Goal: Task Accomplishment & Management: Use online tool/utility

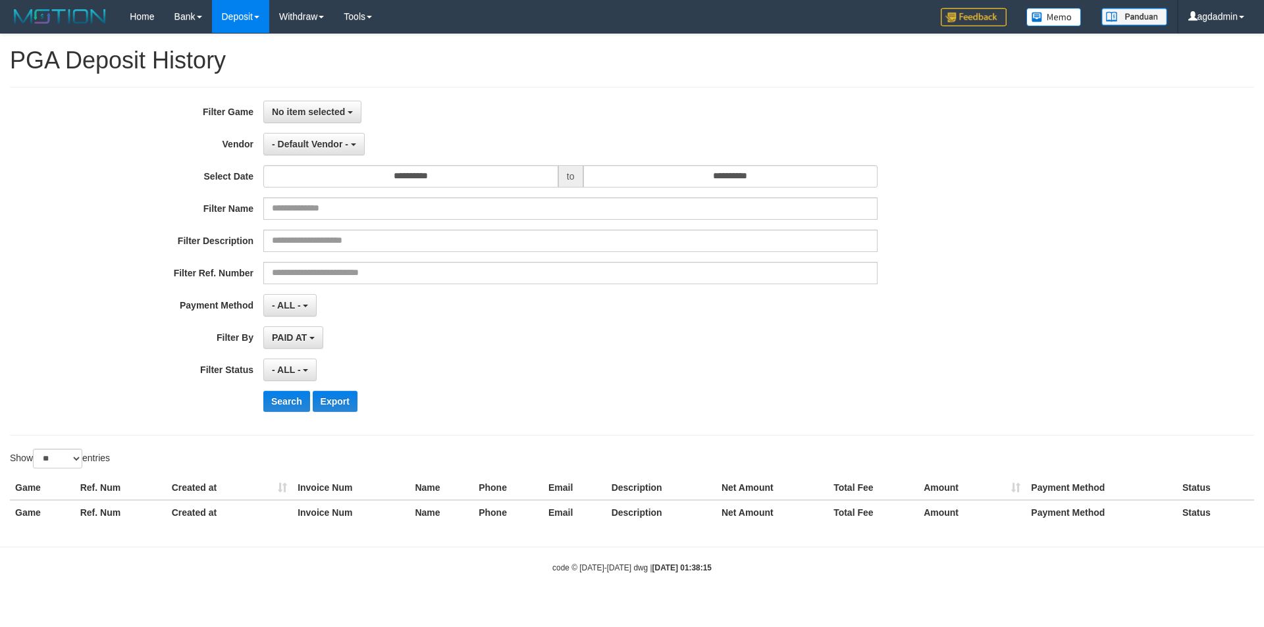
select select
select select "**"
click at [280, 114] on span "No item selected" at bounding box center [308, 112] width 73 height 11
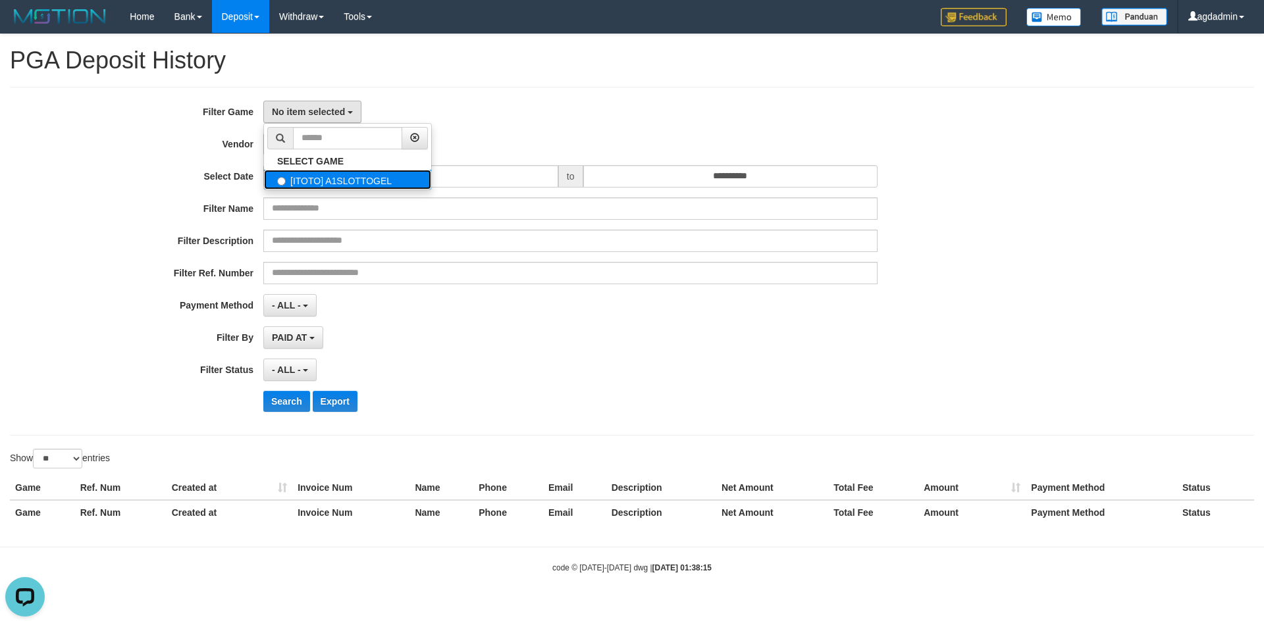
click at [322, 187] on label "[ITOTO] A1SLOTTOGEL" at bounding box center [347, 180] width 167 height 20
select select "***"
click at [296, 143] on span "- Default Vendor -" at bounding box center [310, 144] width 76 height 11
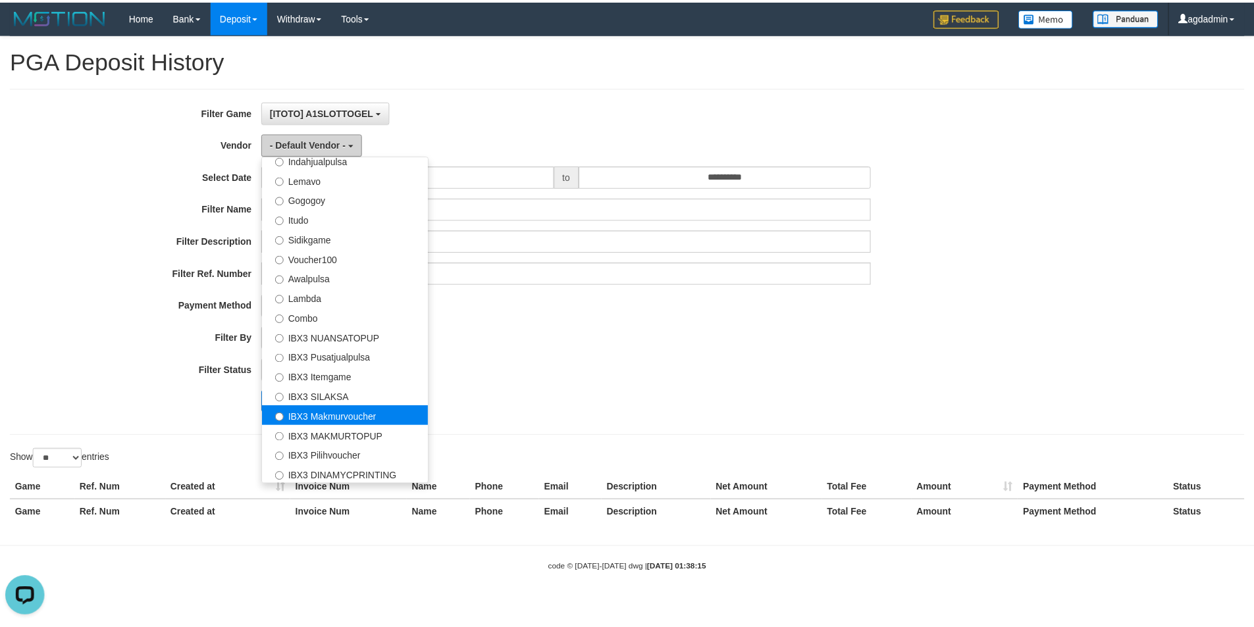
scroll to position [432, 0]
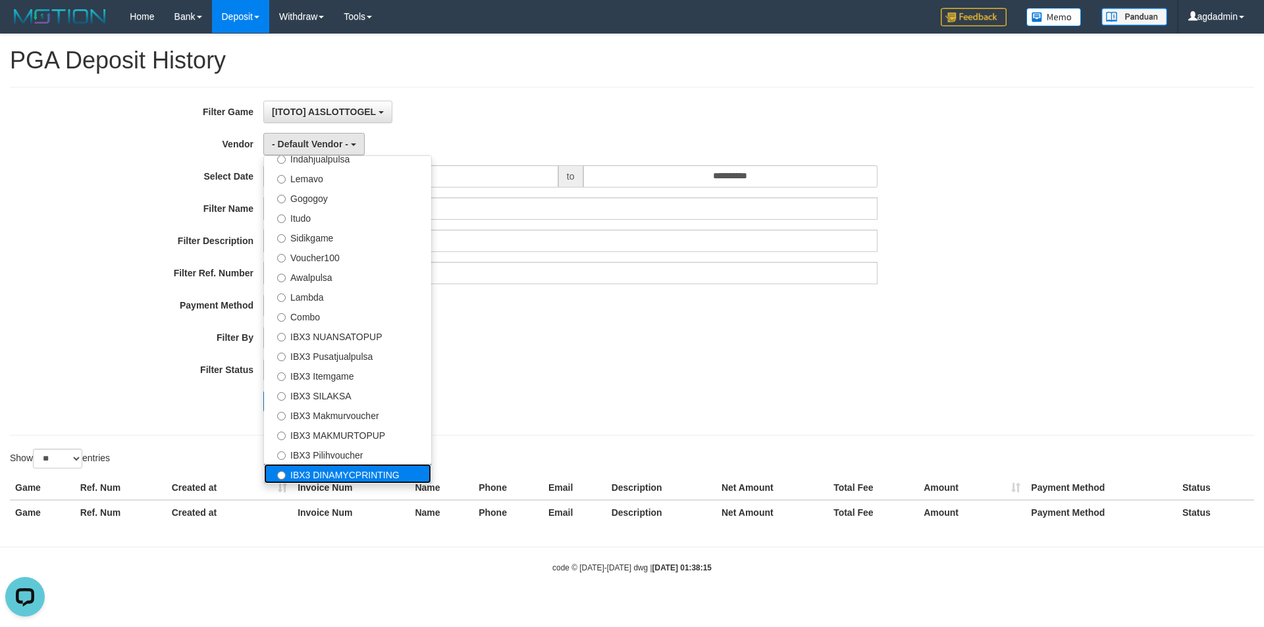
drag, startPoint x: 352, startPoint y: 467, endPoint x: 431, endPoint y: 377, distance: 119.0
click at [352, 467] on label "IBX3 DINAMYCPRINTING" at bounding box center [347, 474] width 167 height 20
select select "**********"
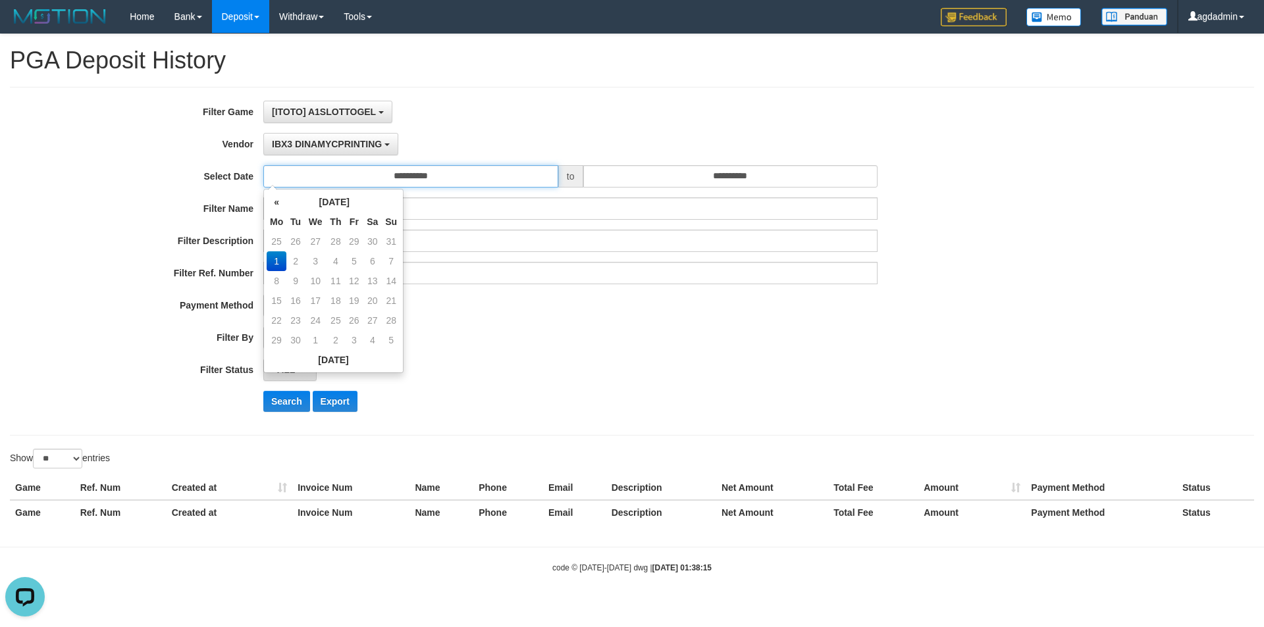
click at [444, 175] on input "**********" at bounding box center [410, 176] width 295 height 22
click at [281, 200] on th "«" at bounding box center [277, 202] width 20 height 20
click at [392, 325] on td "31" at bounding box center [391, 321] width 18 height 20
type input "**********"
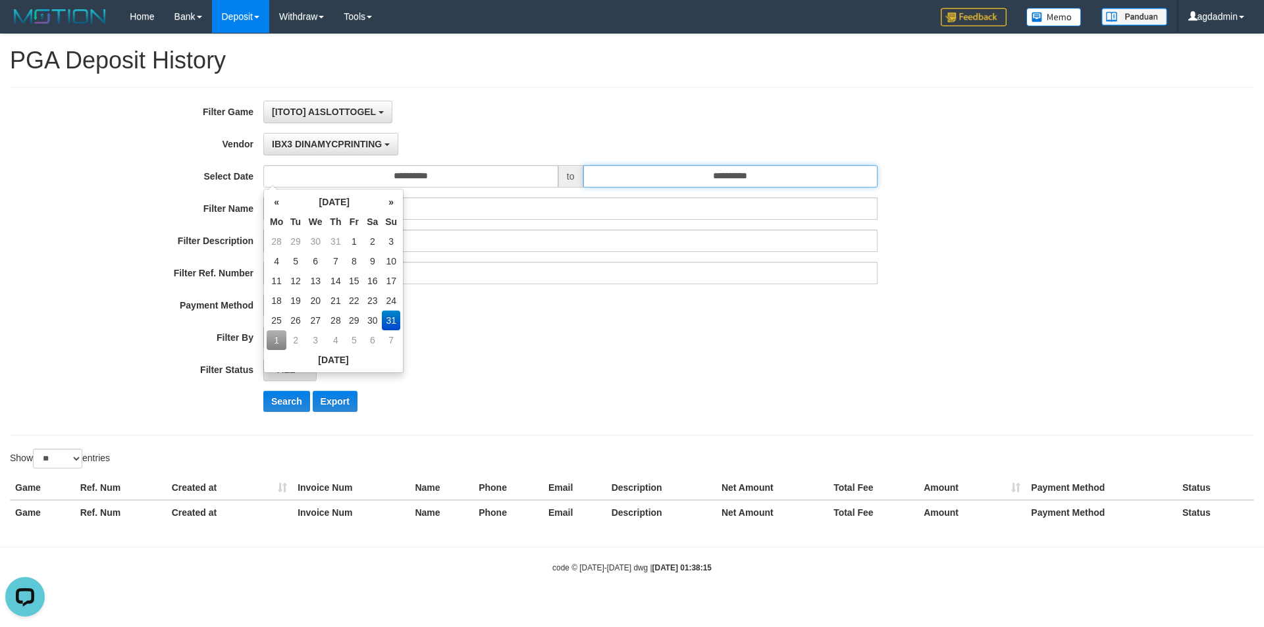
click at [751, 177] on input "**********" at bounding box center [730, 176] width 295 height 22
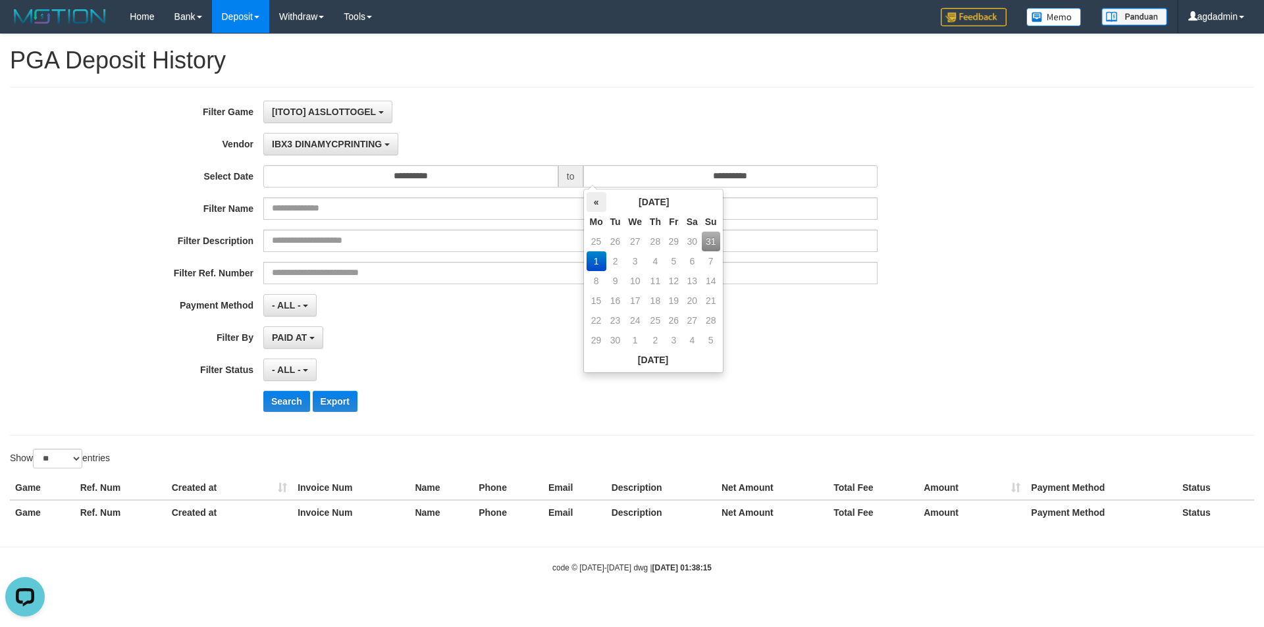
click at [598, 206] on th "«" at bounding box center [597, 202] width 20 height 20
click at [712, 321] on td "31" at bounding box center [711, 321] width 18 height 20
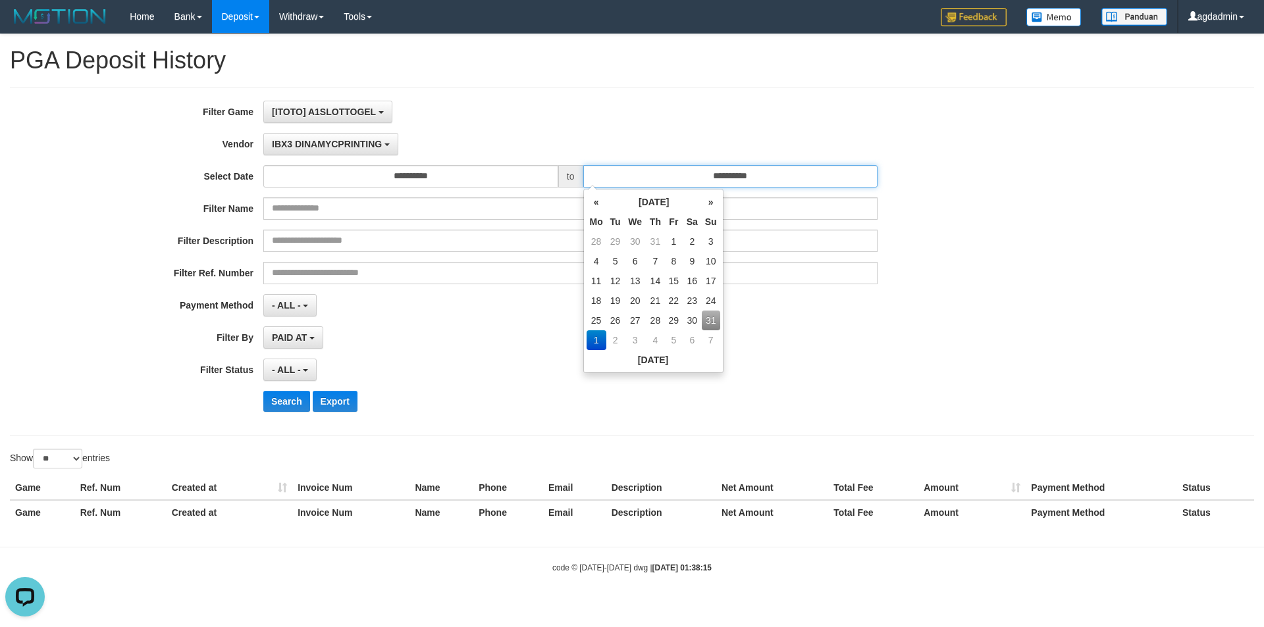
type input "**********"
drag, startPoint x: 853, startPoint y: 330, endPoint x: 809, endPoint y: 336, distance: 44.5
click at [852, 329] on div "PAID AT PAID AT CREATED AT" at bounding box center [570, 338] width 614 height 22
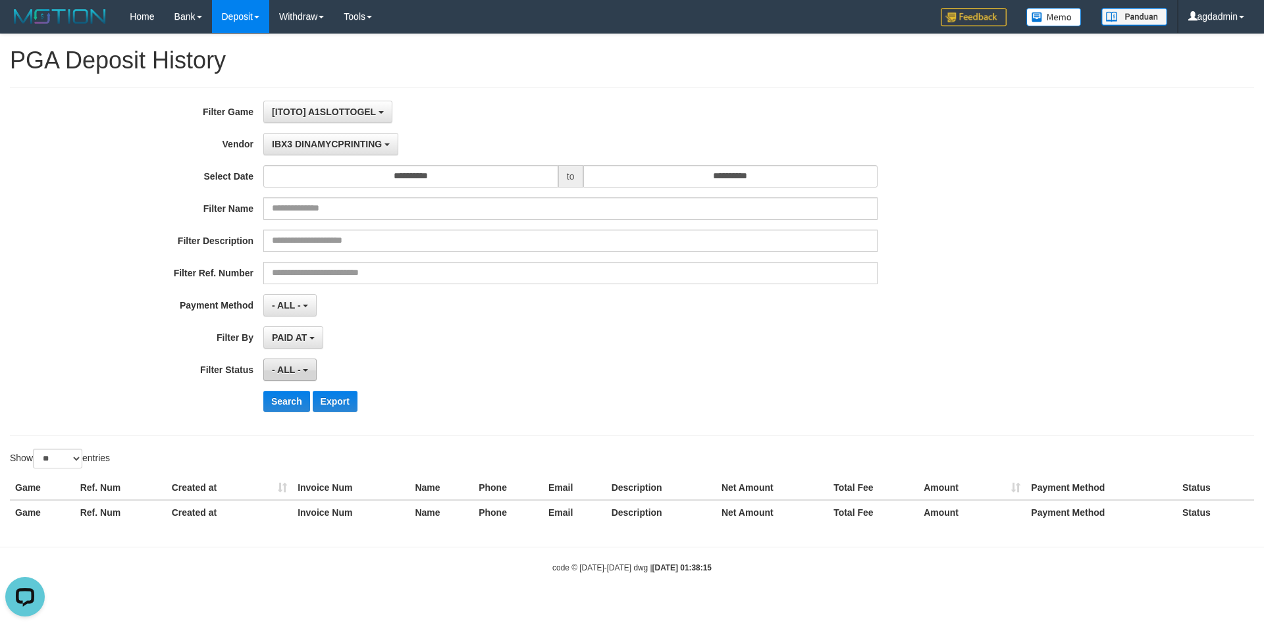
click at [300, 371] on span "- ALL -" at bounding box center [286, 370] width 29 height 11
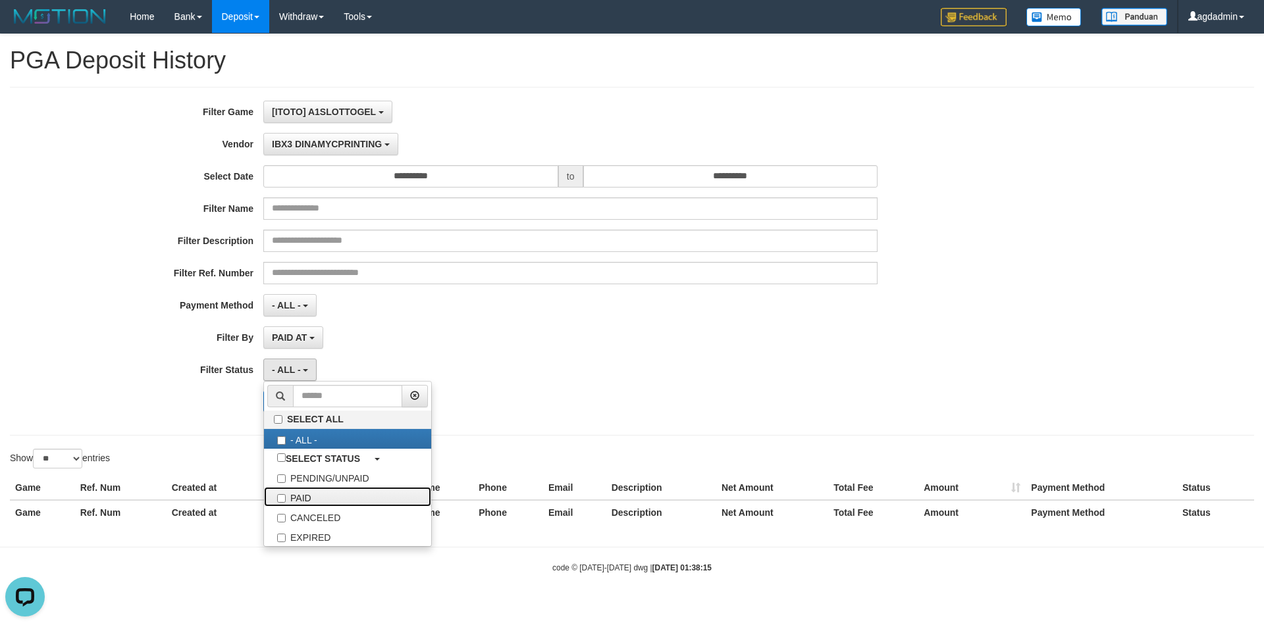
drag, startPoint x: 307, startPoint y: 502, endPoint x: 509, endPoint y: 379, distance: 236.7
click at [308, 502] on label "PAID" at bounding box center [347, 497] width 167 height 20
click at [575, 348] on div "PAID AT PAID AT CREATED AT" at bounding box center [570, 338] width 614 height 22
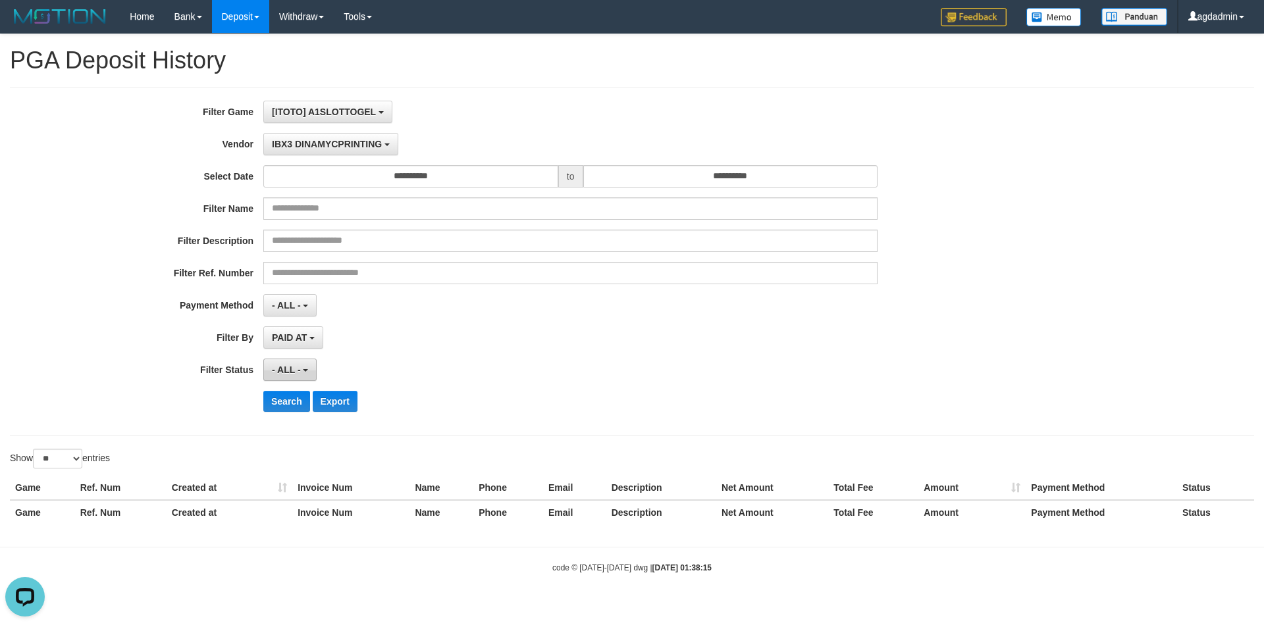
click at [291, 368] on span "- ALL -" at bounding box center [286, 370] width 29 height 11
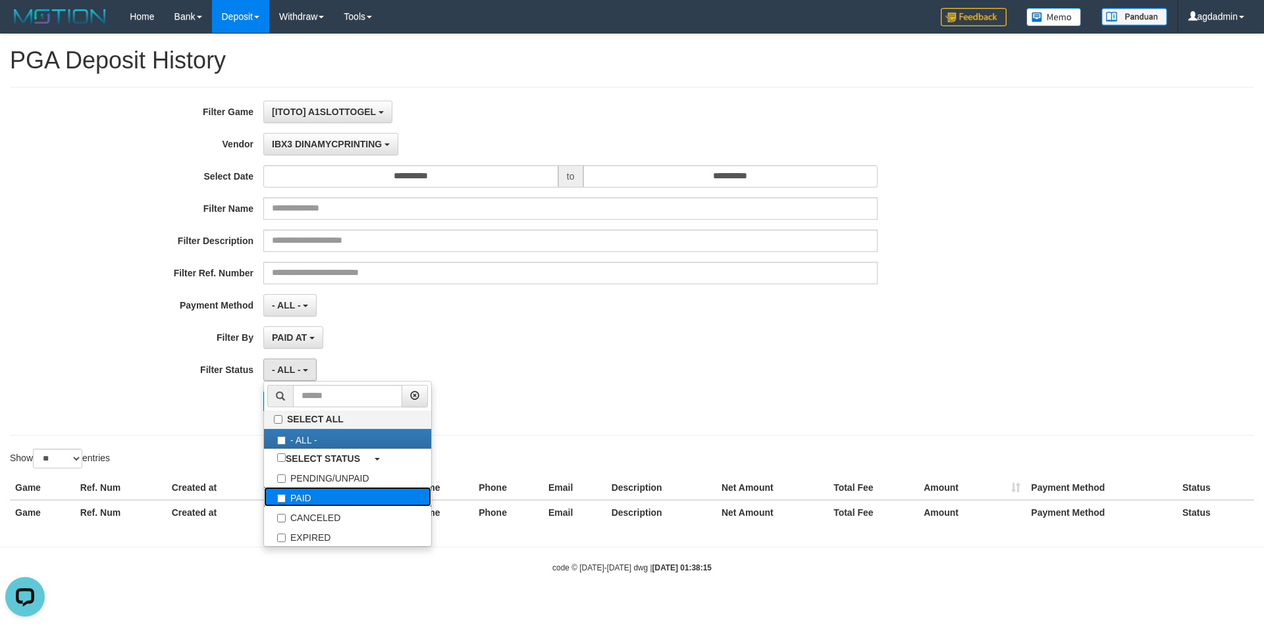
click at [300, 493] on label "PAID" at bounding box center [347, 497] width 167 height 20
select select "*"
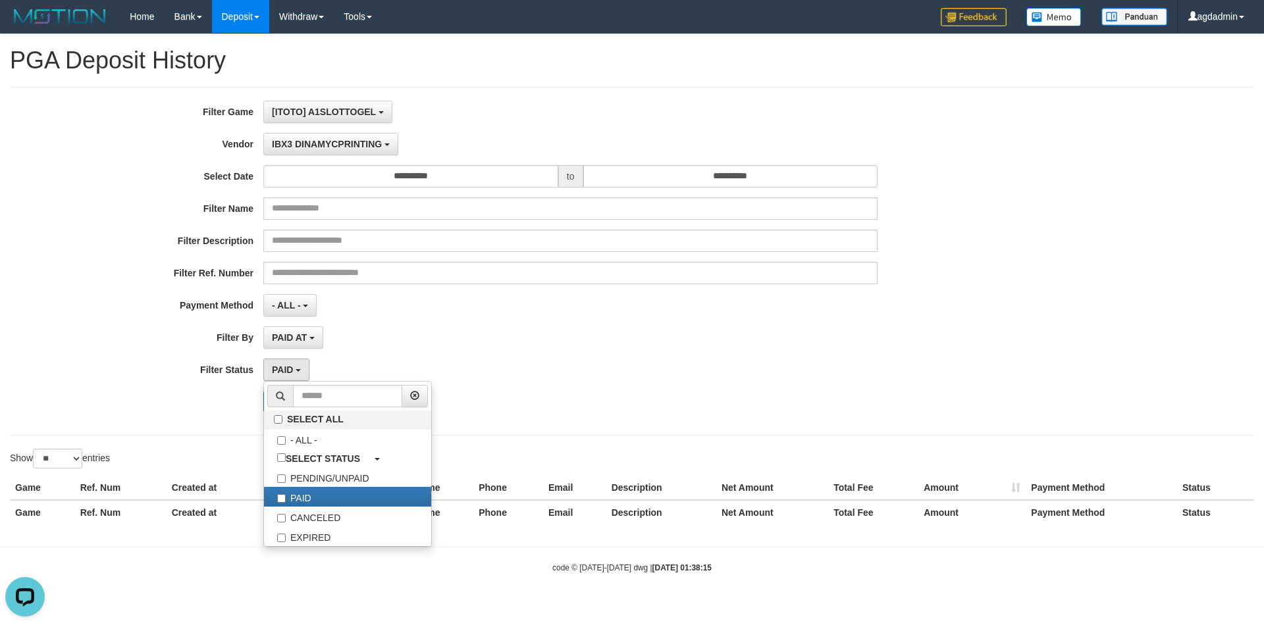
drag, startPoint x: 489, startPoint y: 321, endPoint x: 369, endPoint y: 336, distance: 121.4
click at [489, 320] on div "**********" at bounding box center [526, 261] width 1053 height 321
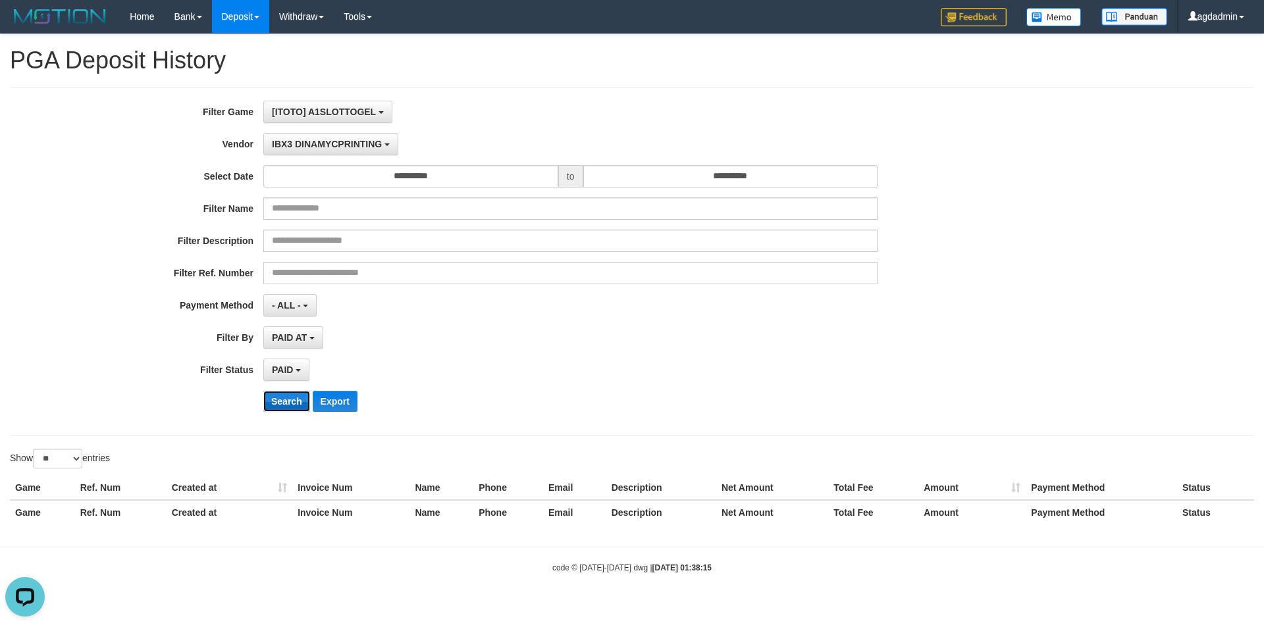
click at [292, 398] on button "Search" at bounding box center [286, 401] width 47 height 21
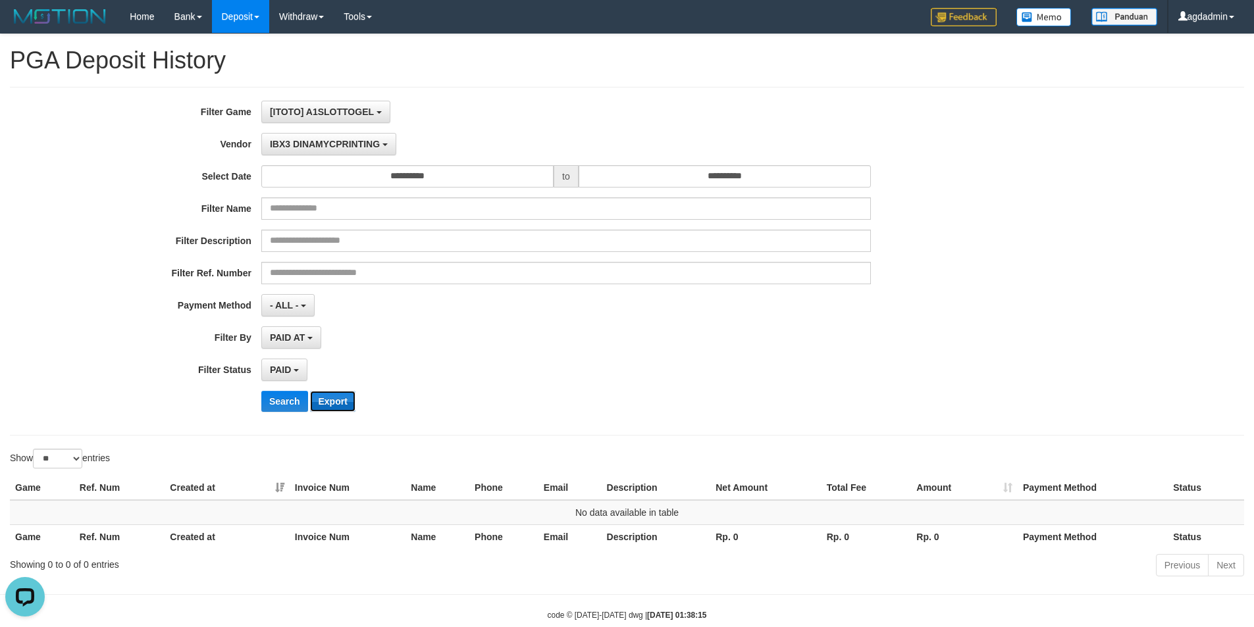
click at [344, 398] on button "Export" at bounding box center [332, 401] width 45 height 21
click at [550, 89] on div "**********" at bounding box center [627, 261] width 1234 height 349
click at [340, 147] on span "IBX3 DINAMYCPRINTING" at bounding box center [325, 144] width 110 height 11
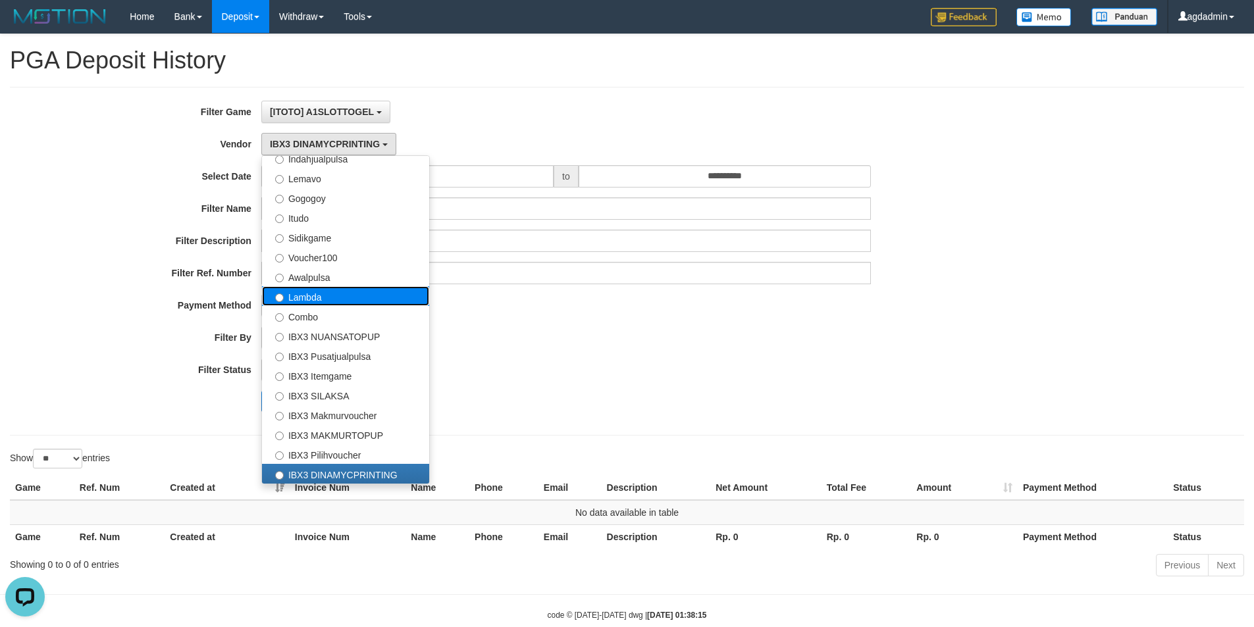
click at [325, 300] on label "Lambda" at bounding box center [345, 296] width 167 height 20
select select "**********"
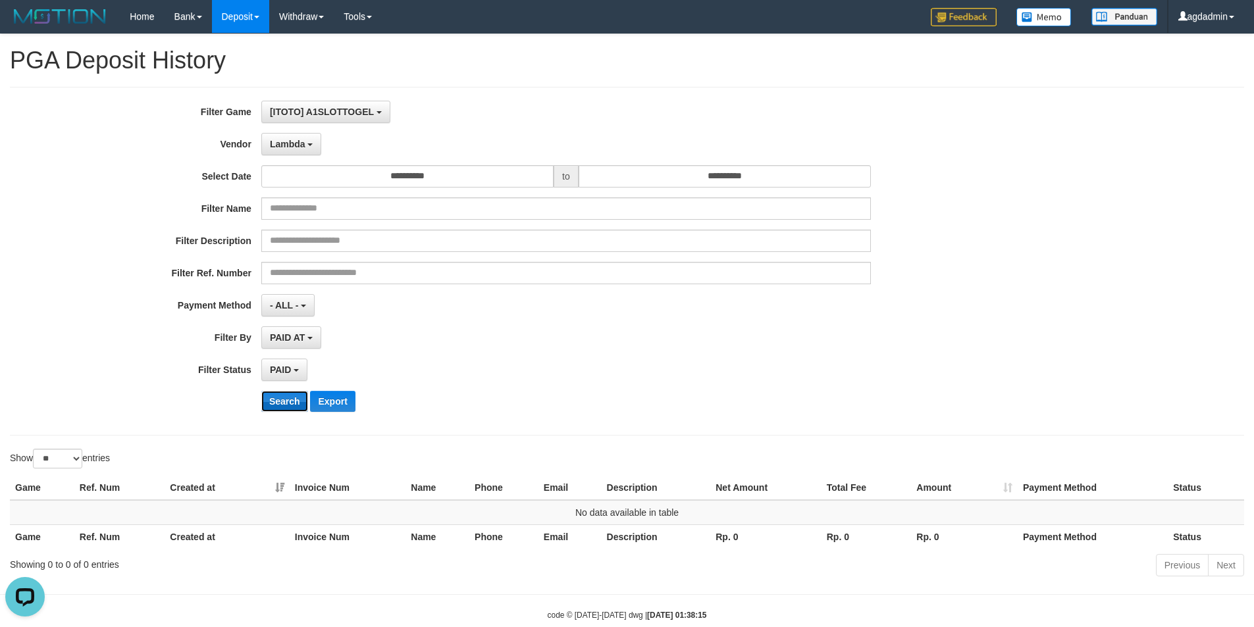
click at [280, 398] on button "Search" at bounding box center [284, 401] width 47 height 21
click at [282, 404] on button "Search" at bounding box center [284, 401] width 47 height 21
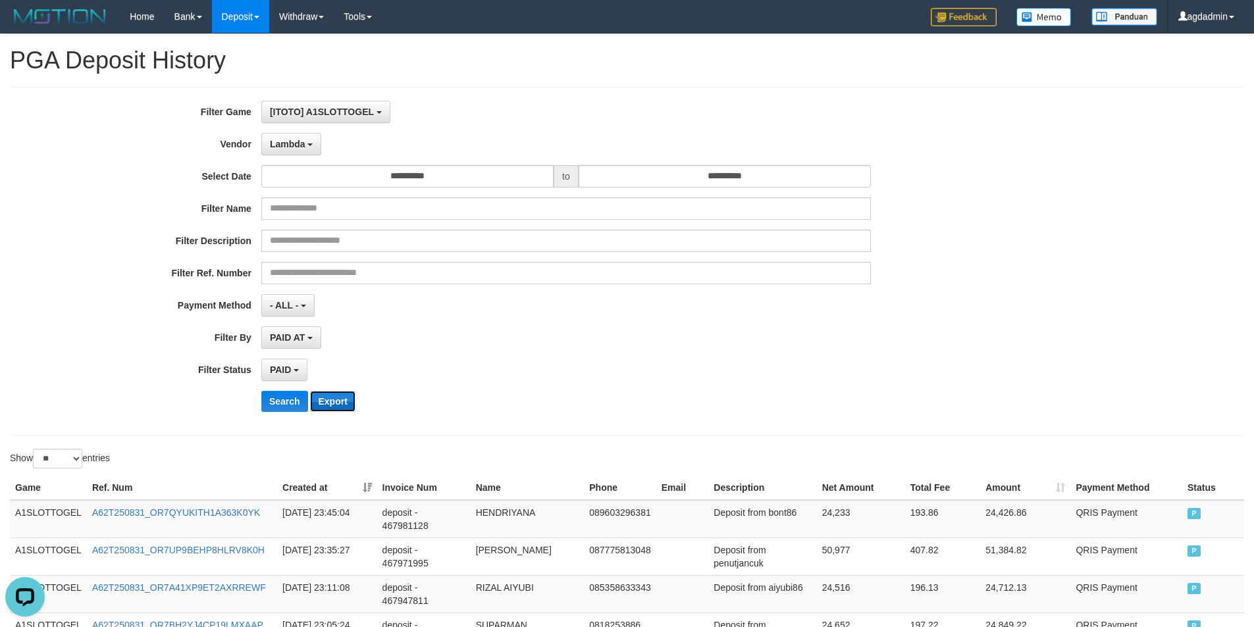
click at [327, 405] on button "Export" at bounding box center [332, 401] width 45 height 21
drag, startPoint x: 279, startPoint y: 398, endPoint x: 294, endPoint y: 399, distance: 15.2
click at [279, 398] on button "Search" at bounding box center [284, 401] width 47 height 21
click at [338, 397] on button "Export" at bounding box center [332, 401] width 45 height 21
click at [288, 142] on span "Lambda" at bounding box center [288, 144] width 36 height 11
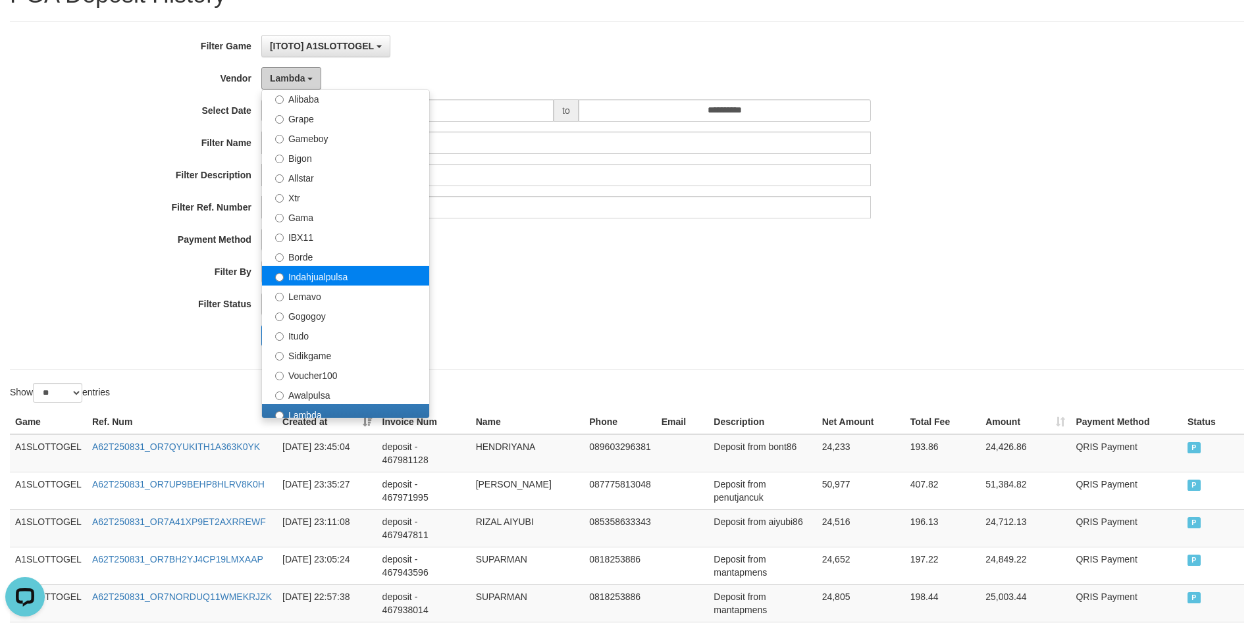
scroll to position [263, 0]
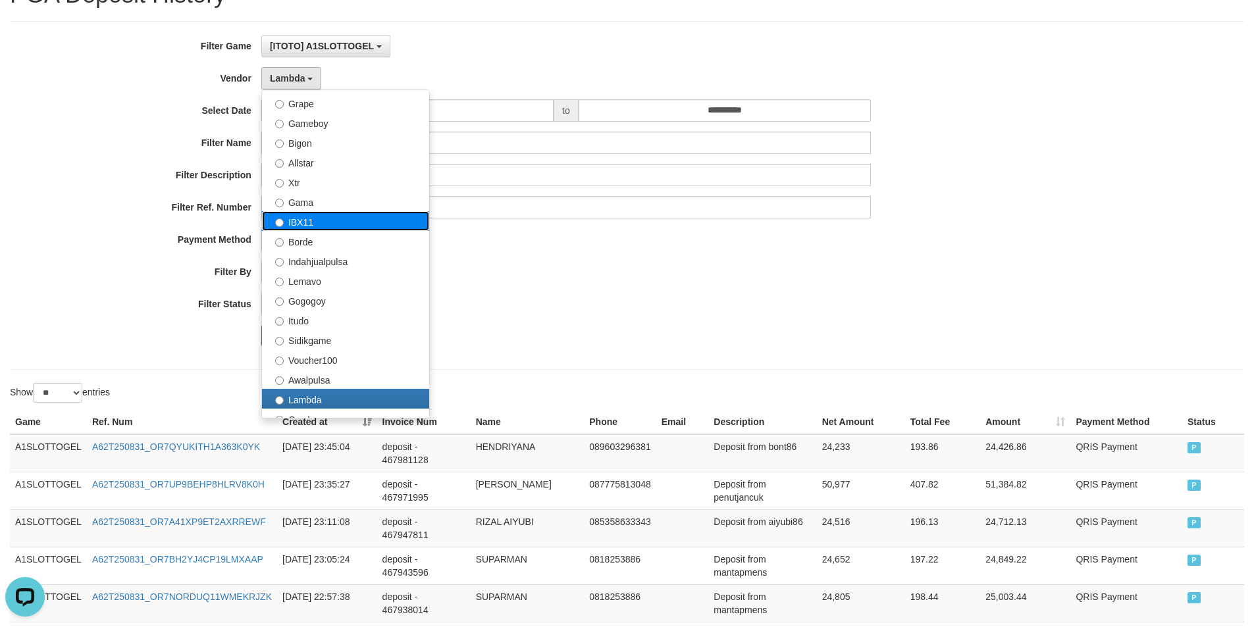
click at [315, 224] on label "IBX11" at bounding box center [345, 221] width 167 height 20
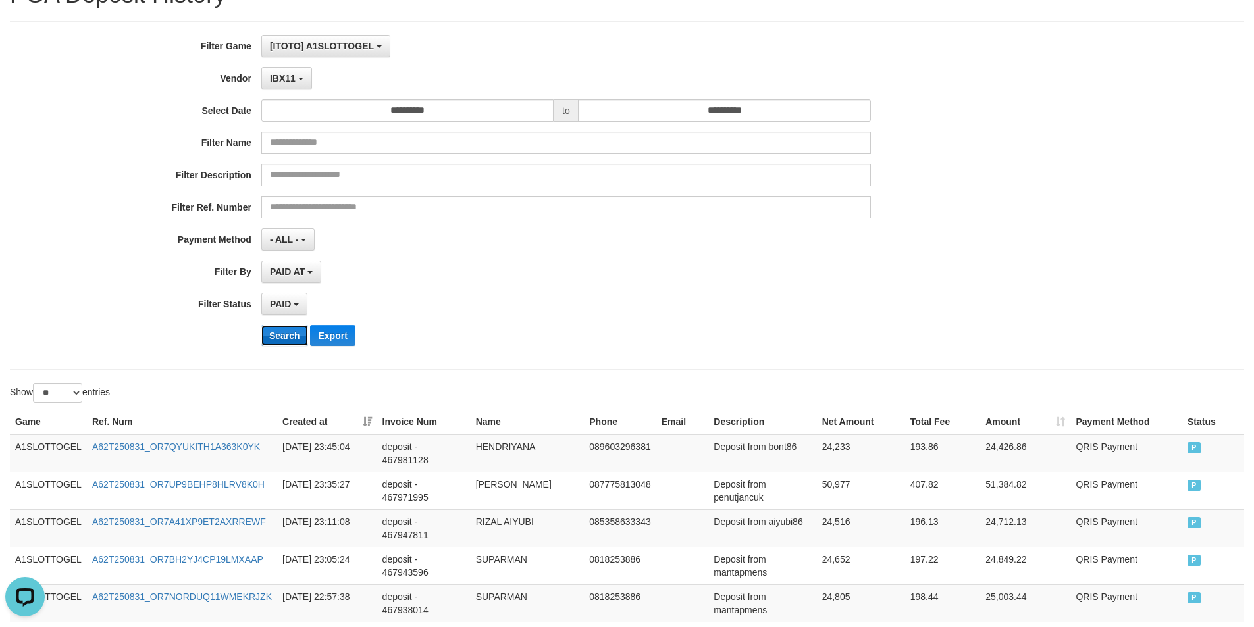
drag, startPoint x: 287, startPoint y: 333, endPoint x: 394, endPoint y: 332, distance: 106.7
click at [288, 333] on button "Search" at bounding box center [284, 335] width 47 height 21
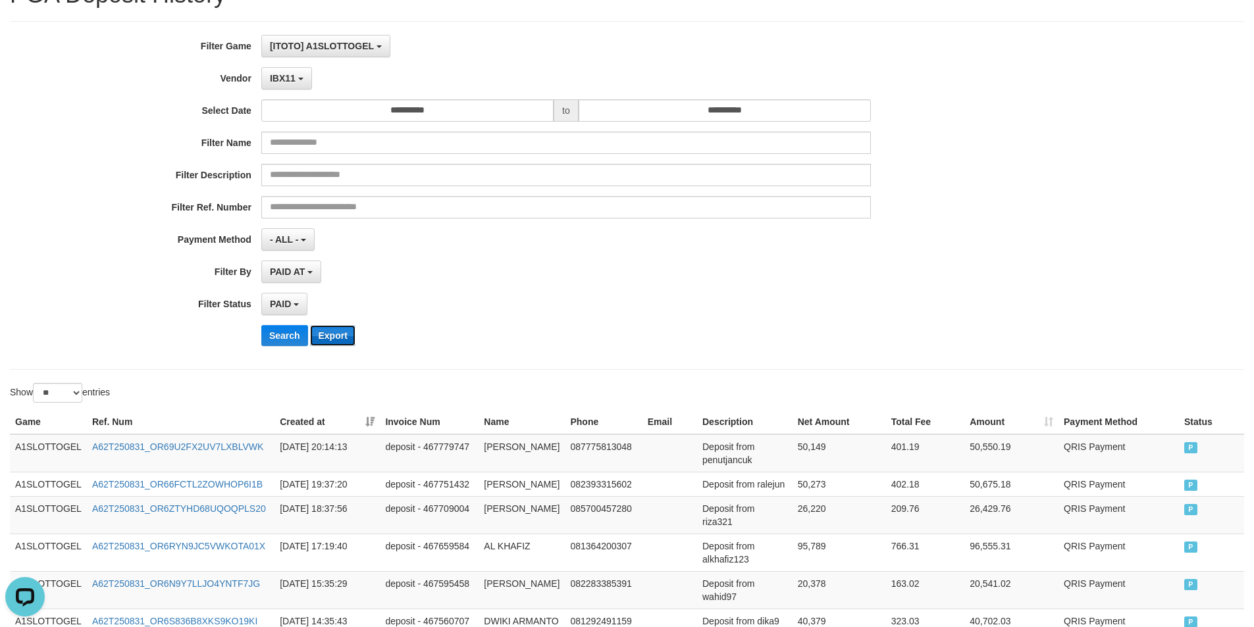
click at [331, 338] on button "Export" at bounding box center [332, 335] width 45 height 21
click at [296, 342] on button "Search" at bounding box center [284, 335] width 47 height 21
click at [291, 337] on button "Search" at bounding box center [284, 335] width 47 height 21
click at [323, 330] on button "Export" at bounding box center [332, 335] width 45 height 21
click at [290, 338] on button "Search" at bounding box center [284, 335] width 47 height 21
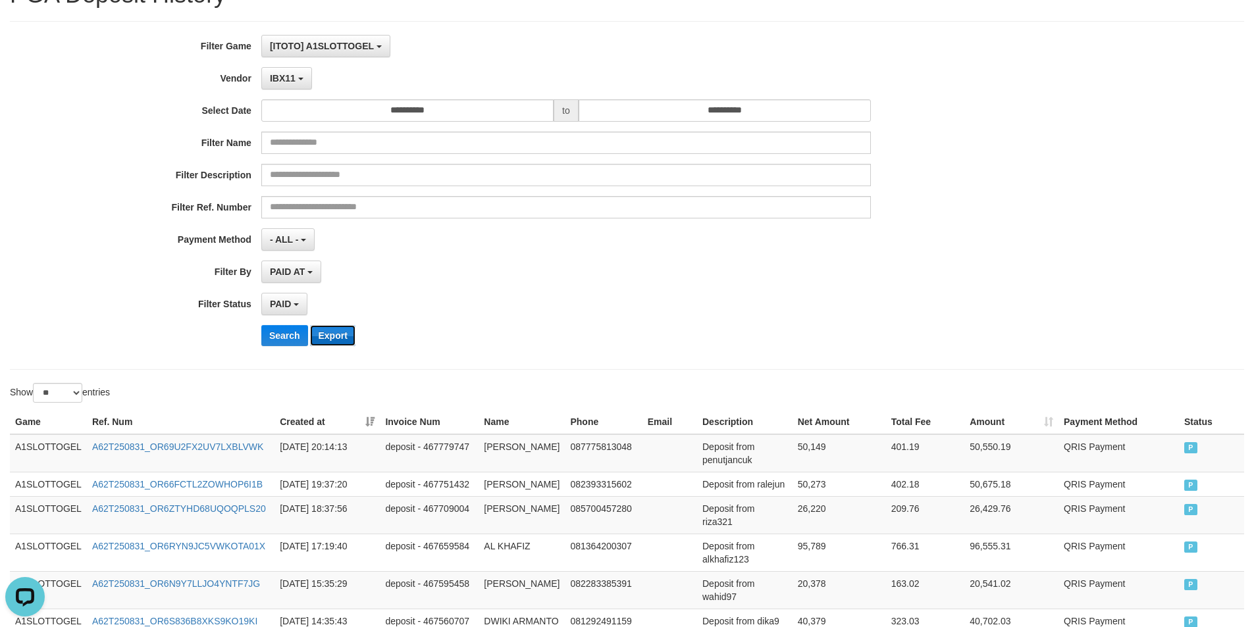
click at [342, 332] on button "Export" at bounding box center [332, 335] width 45 height 21
click at [283, 86] on button "IBX11" at bounding box center [286, 78] width 51 height 22
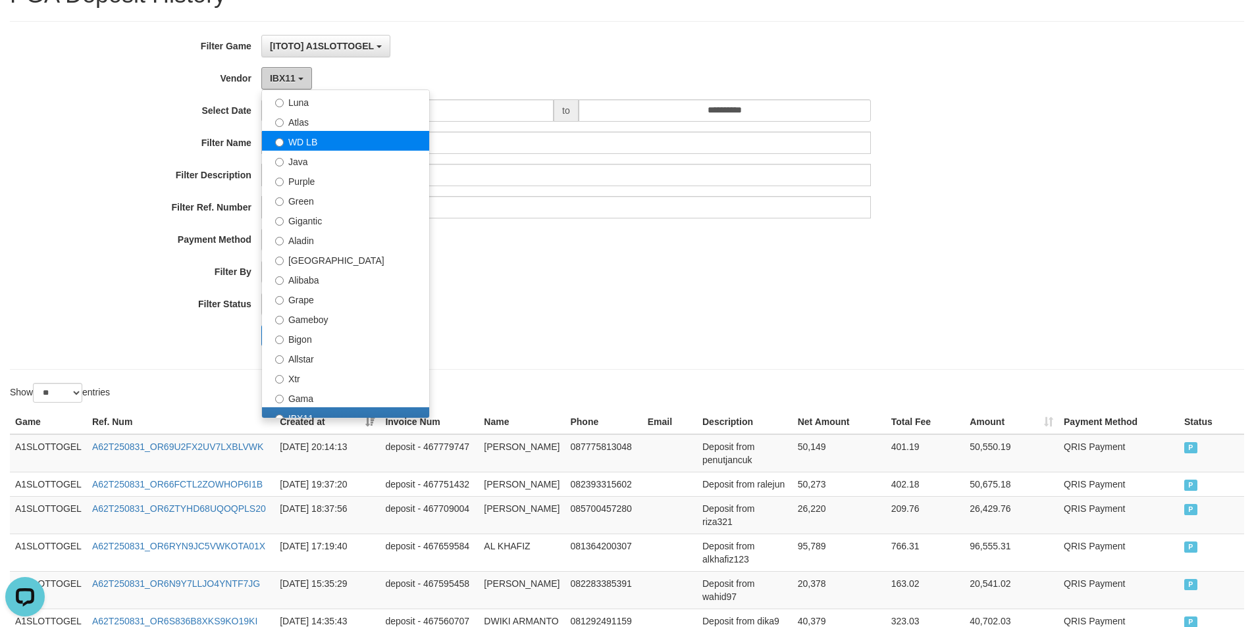
scroll to position [66, 0]
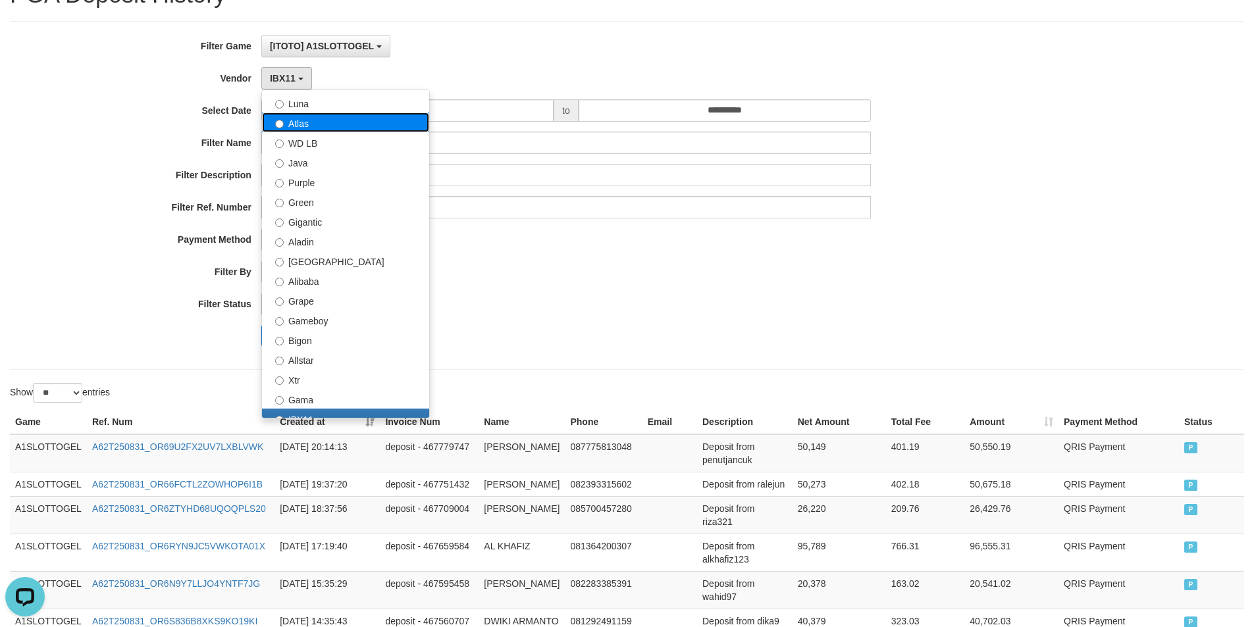
click at [300, 122] on label "Atlas" at bounding box center [345, 123] width 167 height 20
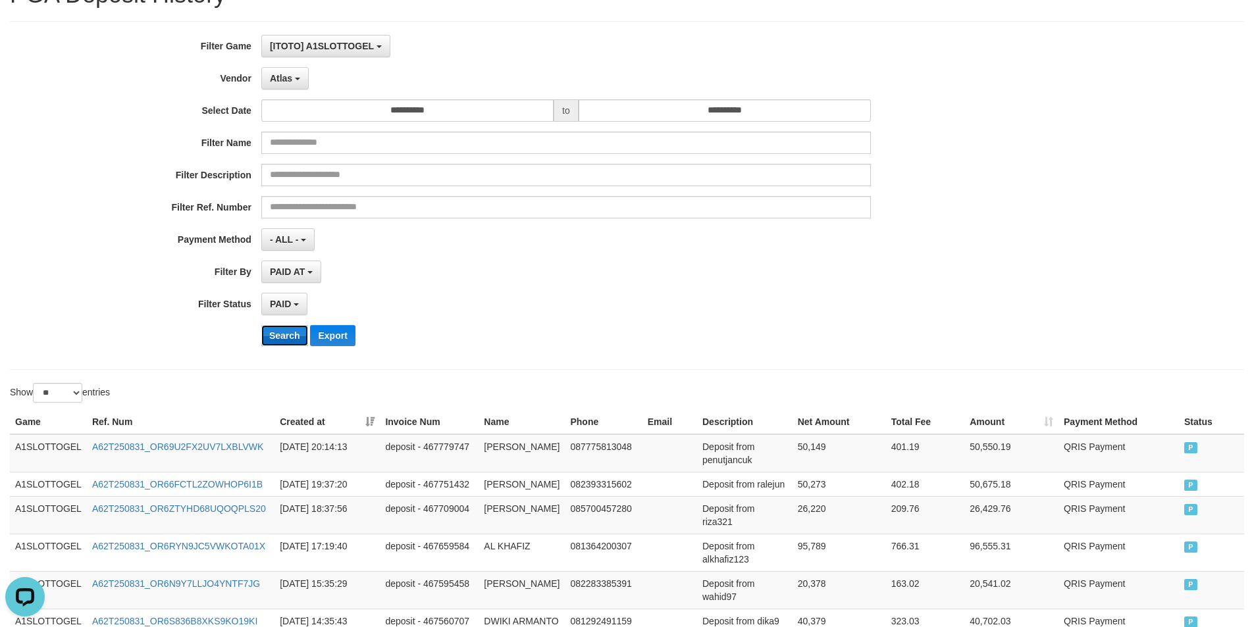
click at [294, 336] on button "Search" at bounding box center [284, 335] width 47 height 21
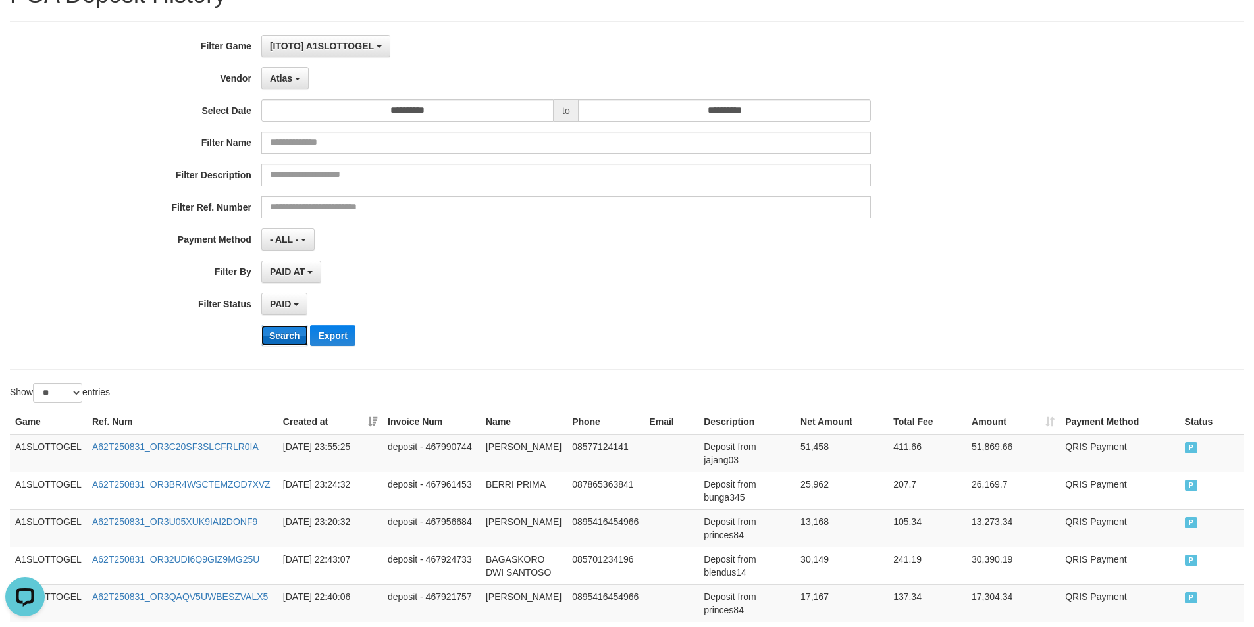
click at [289, 332] on button "Search" at bounding box center [284, 335] width 47 height 21
click at [325, 336] on button "Export" at bounding box center [332, 335] width 45 height 21
click at [277, 83] on span "Atlas" at bounding box center [281, 78] width 22 height 11
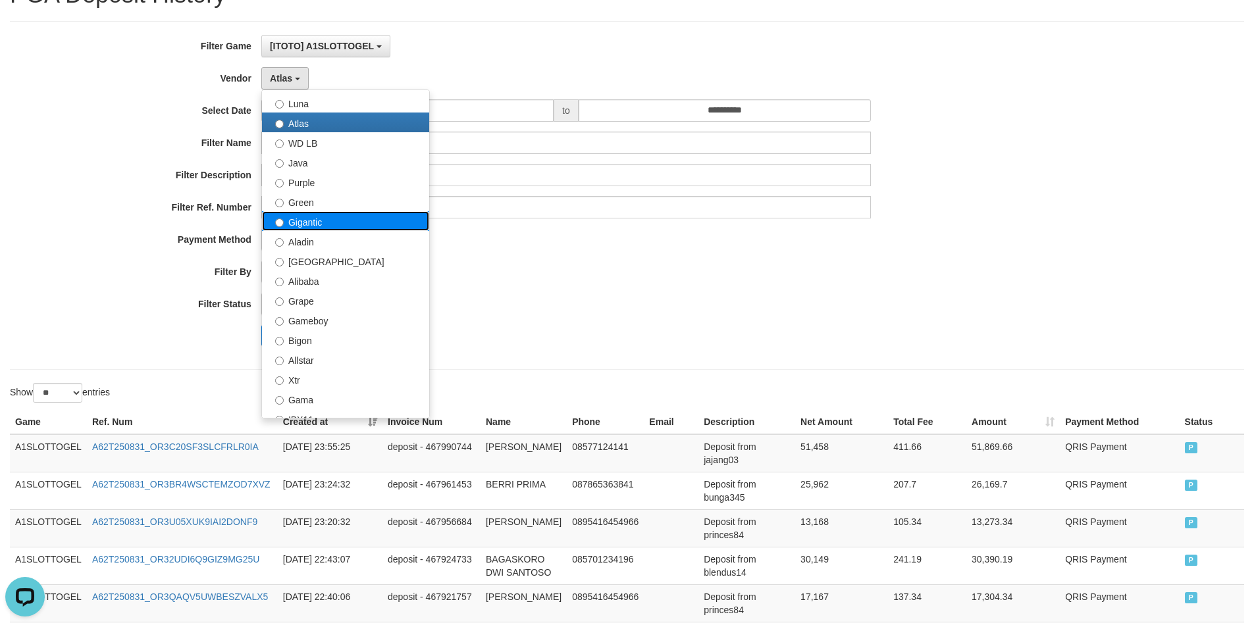
click at [319, 225] on label "Gigantic" at bounding box center [345, 221] width 167 height 20
select select "**********"
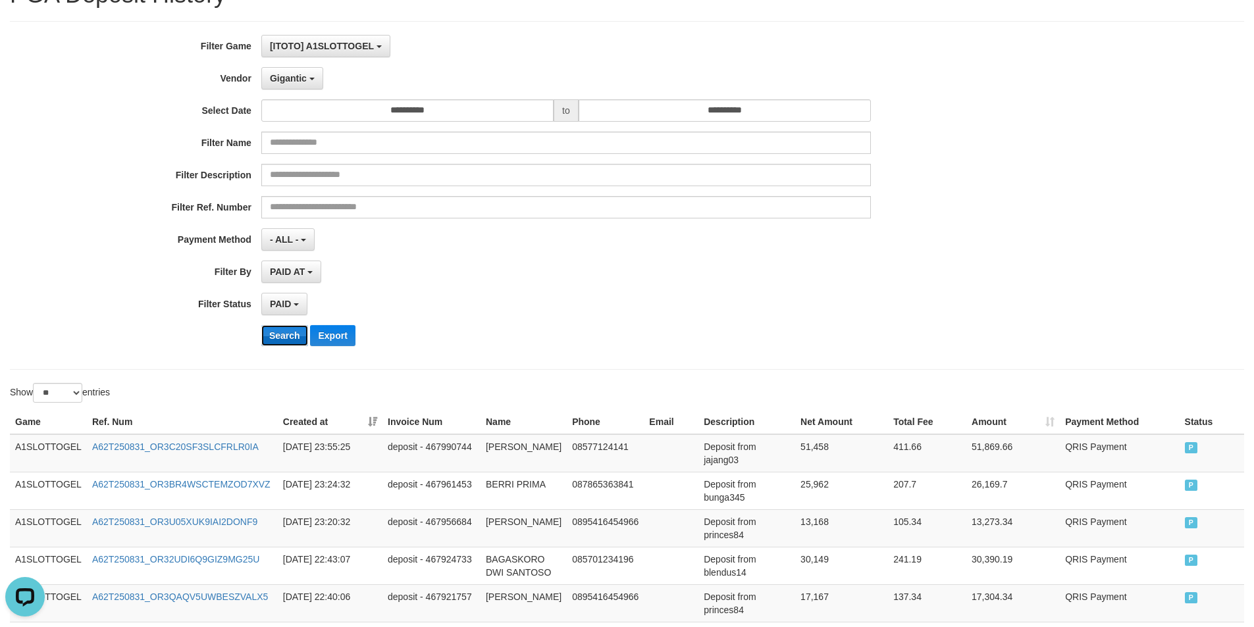
click at [292, 339] on button "Search" at bounding box center [284, 335] width 47 height 21
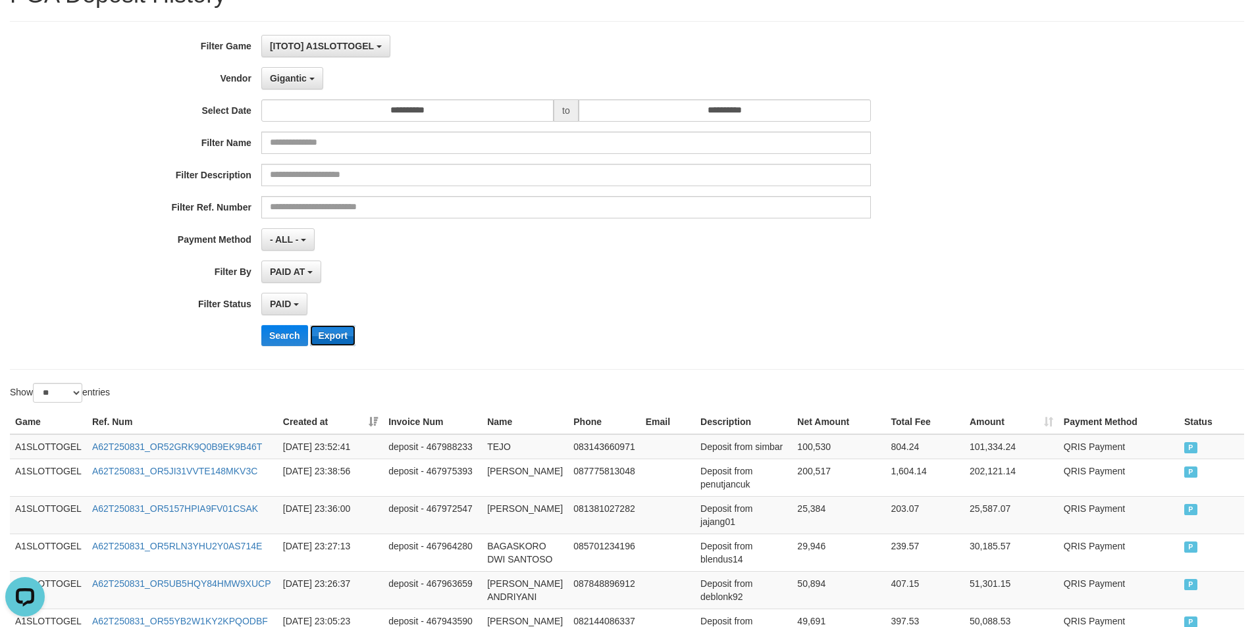
click at [337, 336] on button "Export" at bounding box center [332, 335] width 45 height 21
click at [290, 332] on button "Search" at bounding box center [284, 335] width 47 height 21
click at [342, 336] on button "Export" at bounding box center [332, 335] width 45 height 21
click at [276, 346] on button "Search" at bounding box center [284, 335] width 47 height 21
click at [285, 335] on button "Search" at bounding box center [284, 335] width 47 height 21
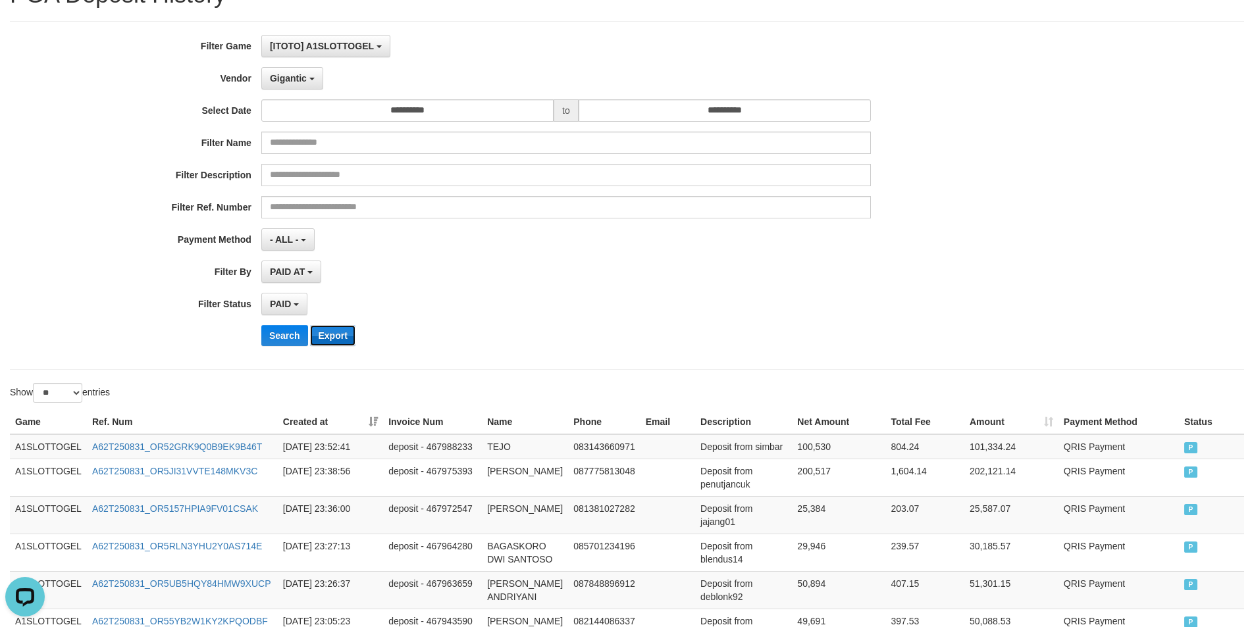
click at [338, 330] on button "Export" at bounding box center [332, 335] width 45 height 21
drag, startPoint x: 922, startPoint y: 309, endPoint x: 955, endPoint y: 296, distance: 36.1
click at [942, 301] on div "**********" at bounding box center [523, 304] width 1046 height 22
